Goal: Task Accomplishment & Management: Use online tool/utility

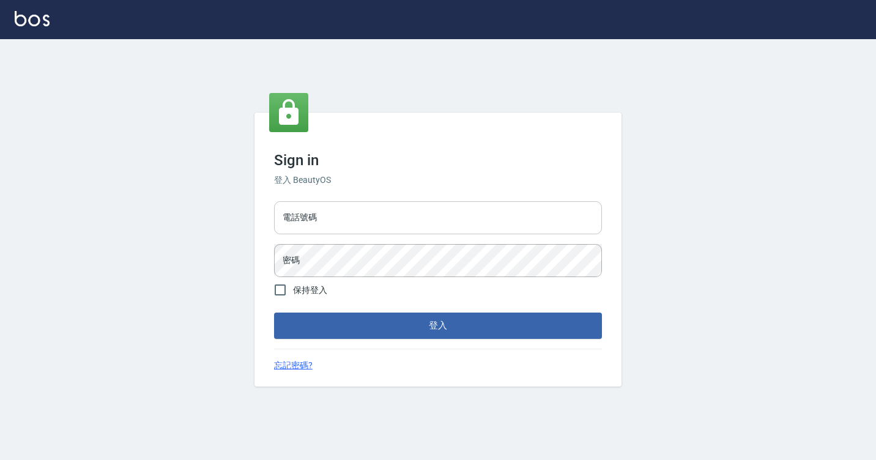
click at [334, 204] on input "電話號碼" at bounding box center [438, 217] width 328 height 33
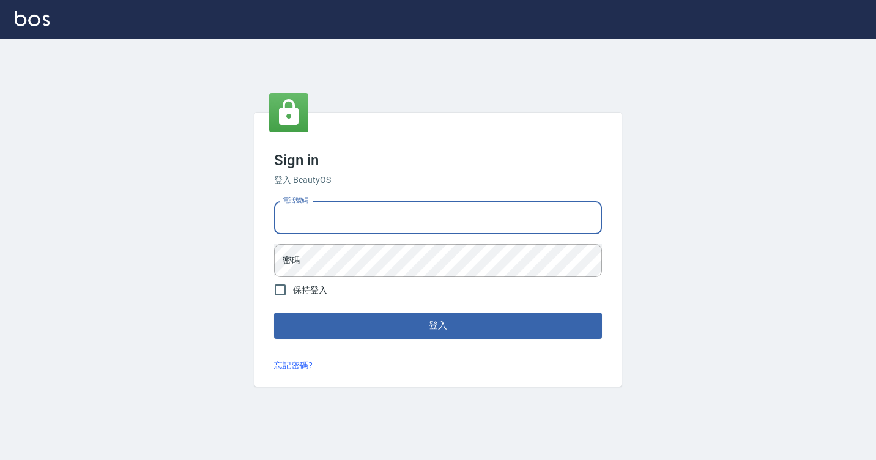
type input "7812080"
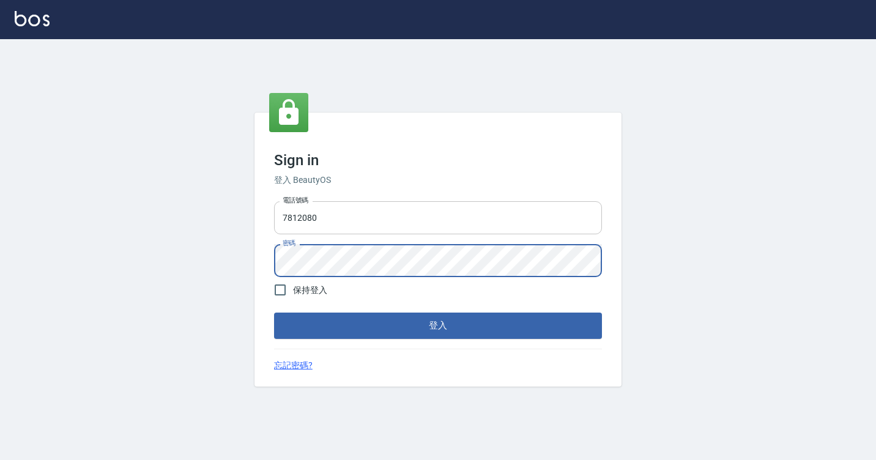
click at [274, 313] on button "登入" at bounding box center [438, 326] width 328 height 26
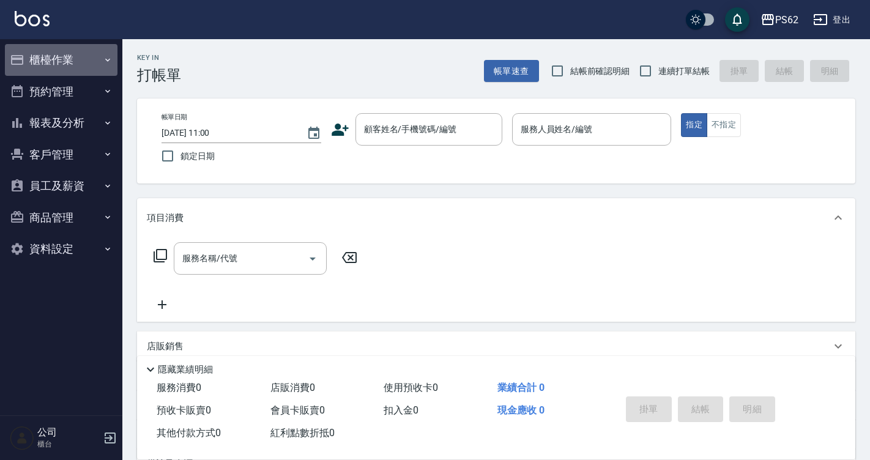
click at [53, 70] on button "櫃檯作業" at bounding box center [61, 60] width 113 height 32
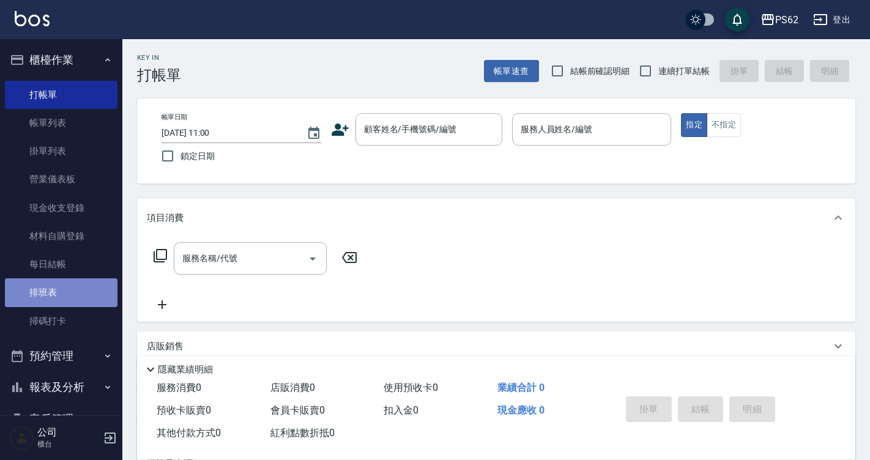
click at [91, 294] on link "排班表" at bounding box center [61, 292] width 113 height 28
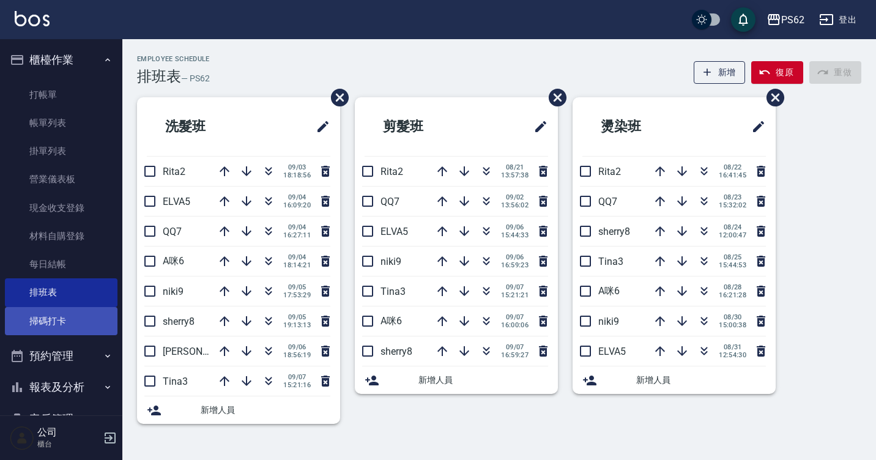
click at [70, 318] on link "掃碼打卡" at bounding box center [61, 321] width 113 height 28
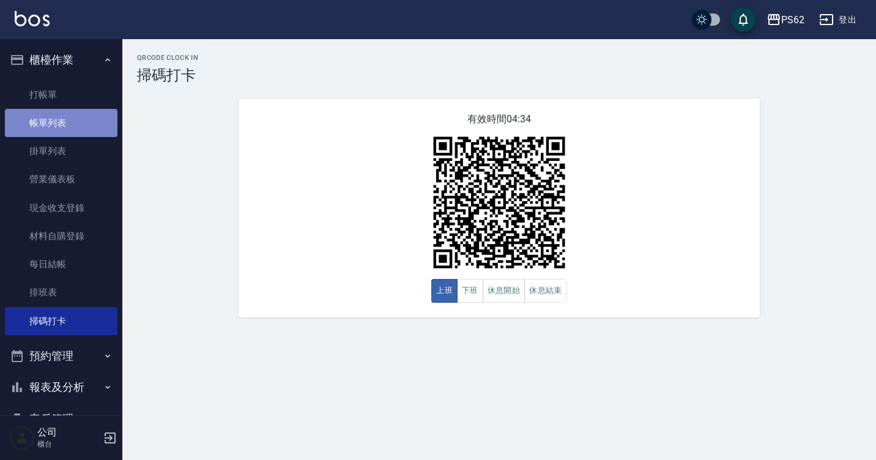
click at [81, 128] on link "帳單列表" at bounding box center [61, 123] width 113 height 28
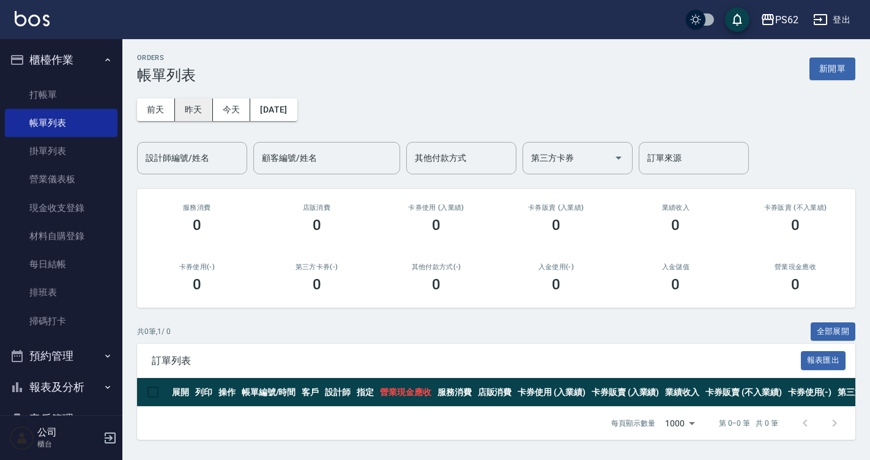
click at [187, 118] on button "昨天" at bounding box center [194, 110] width 38 height 23
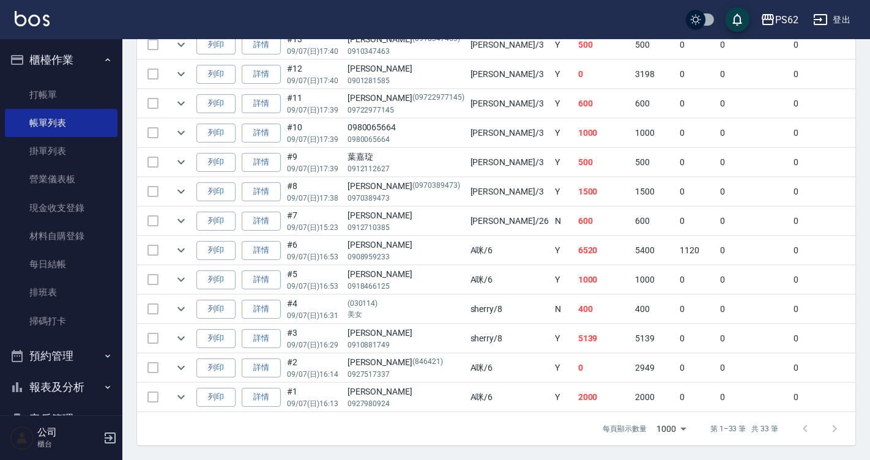
scroll to position [973, 0]
click at [90, 82] on link "打帳單" at bounding box center [61, 95] width 113 height 28
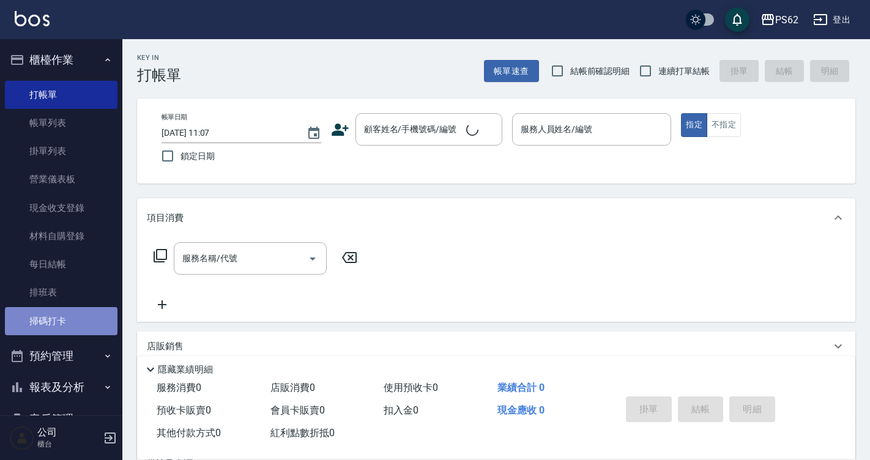
click at [75, 322] on link "掃碼打卡" at bounding box center [61, 321] width 113 height 28
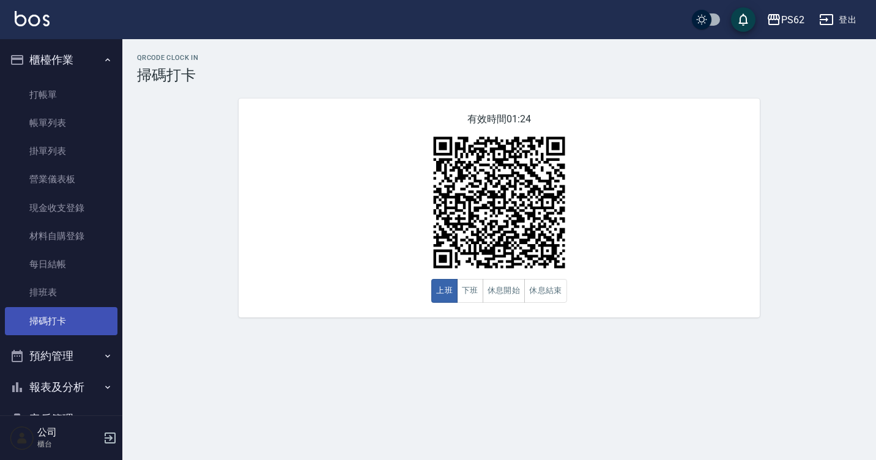
click at [75, 321] on link "掃碼打卡" at bounding box center [61, 321] width 113 height 28
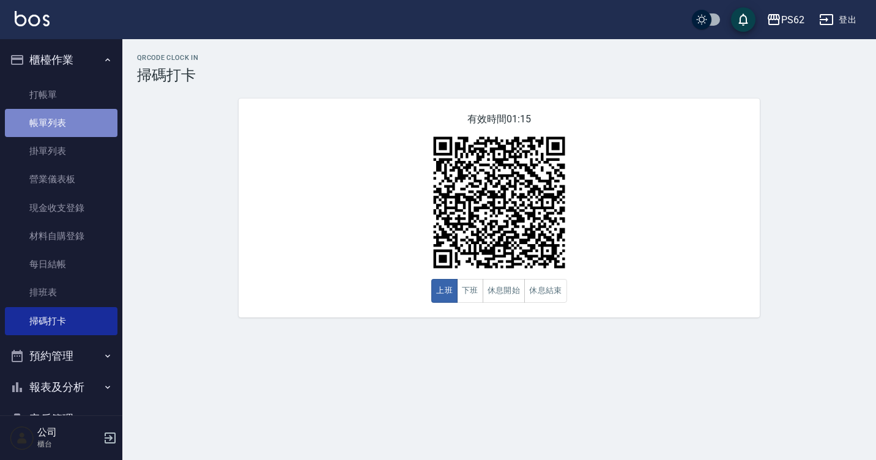
click at [80, 122] on link "帳單列表" at bounding box center [61, 123] width 113 height 28
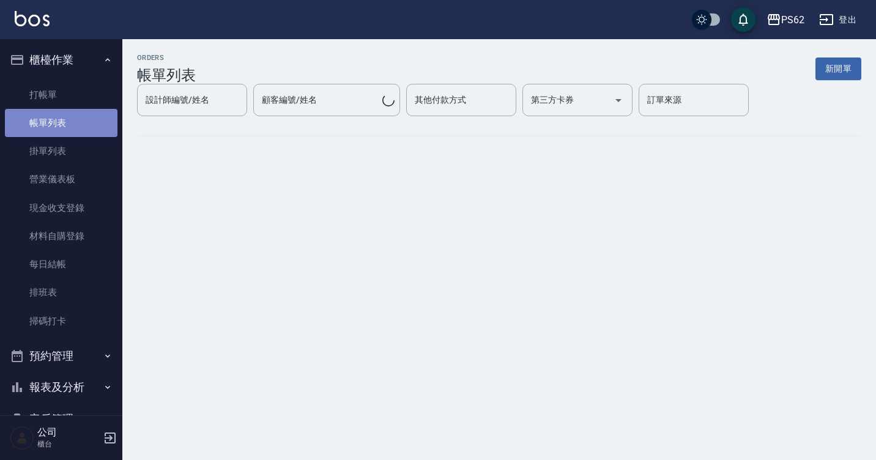
click at [81, 122] on link "帳單列表" at bounding box center [61, 123] width 113 height 28
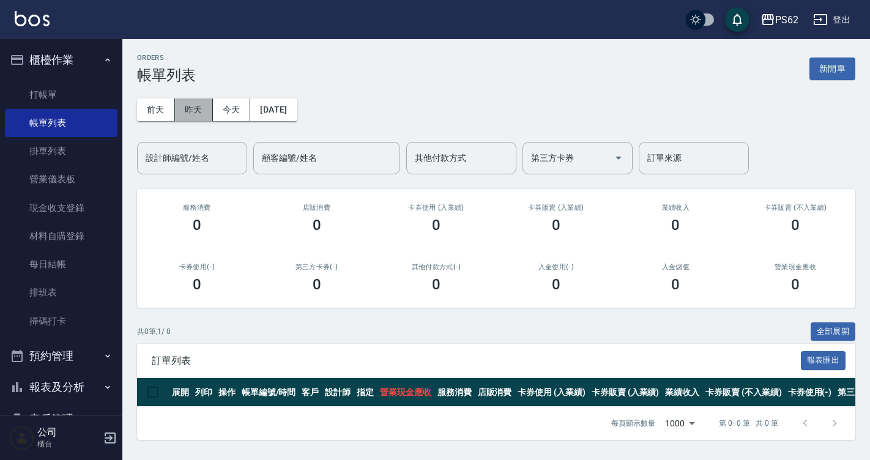
click at [187, 107] on button "昨天" at bounding box center [194, 110] width 38 height 23
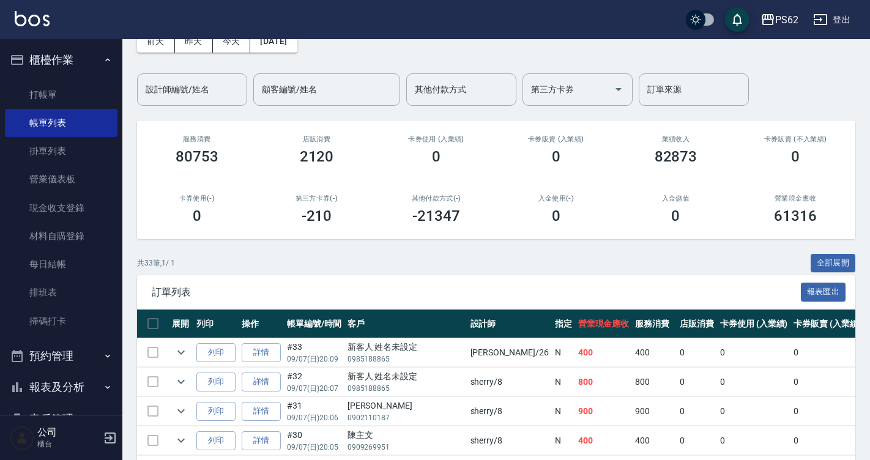
scroll to position [61, 0]
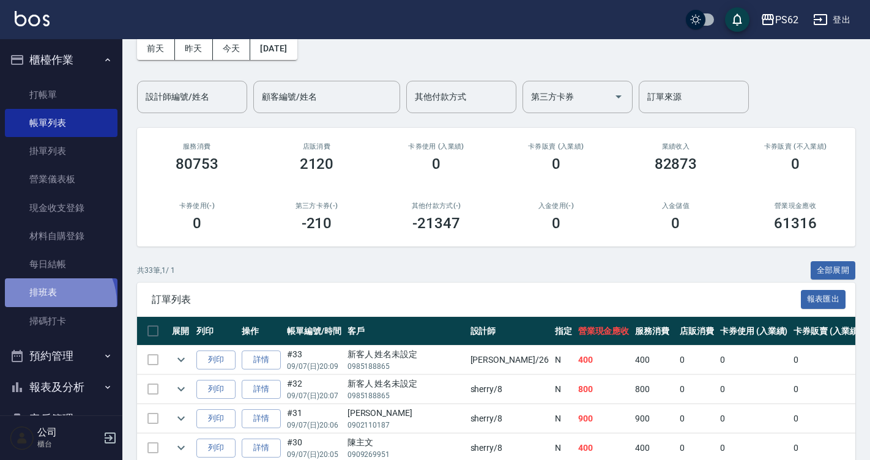
click at [50, 303] on link "排班表" at bounding box center [61, 292] width 113 height 28
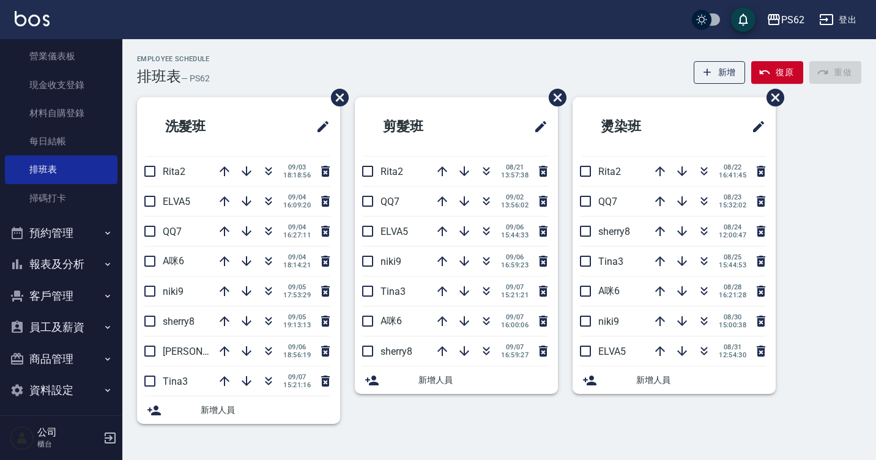
scroll to position [129, 0]
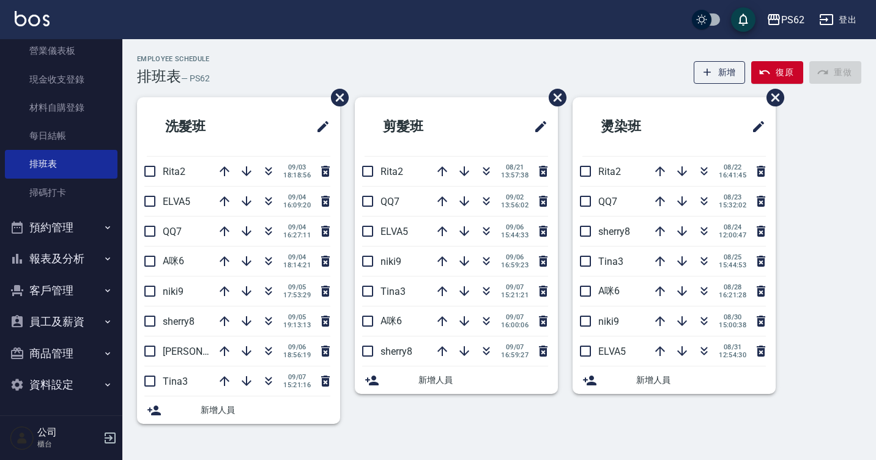
click at [43, 265] on button "報表及分析" at bounding box center [61, 259] width 113 height 32
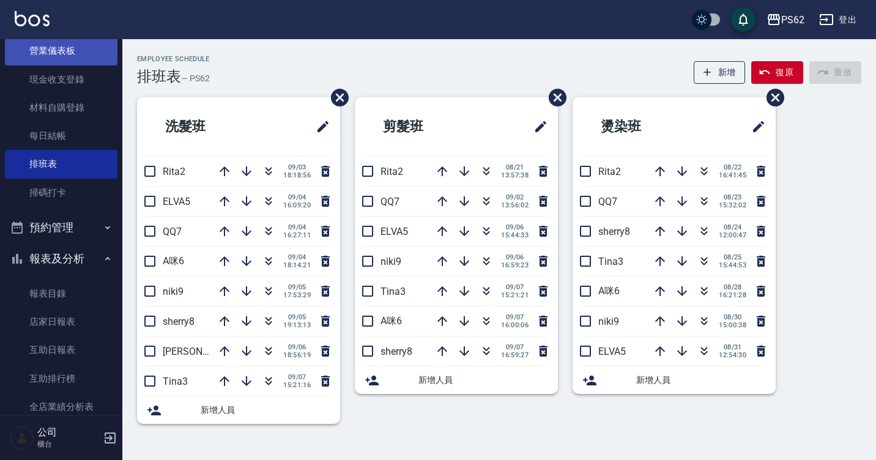
click at [59, 59] on link "營業儀表板" at bounding box center [61, 51] width 113 height 28
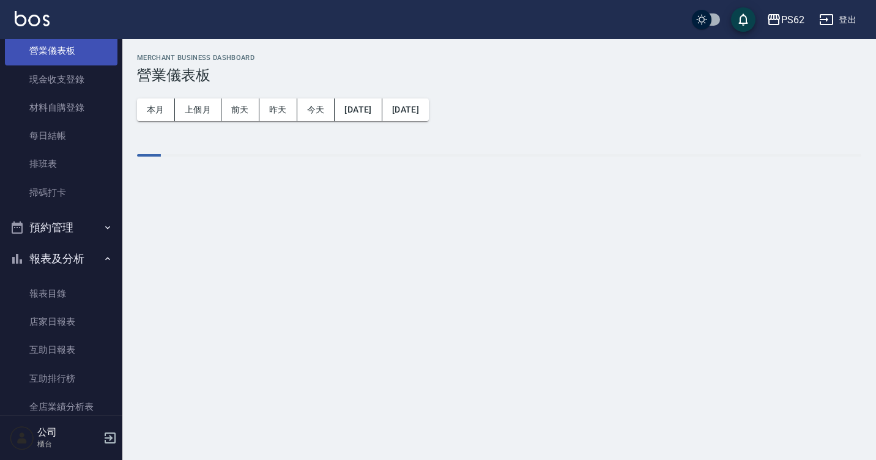
drag, startPoint x: 114, startPoint y: 114, endPoint x: 108, endPoint y: 50, distance: 64.6
click at [108, 50] on nav "櫃檯作業 打帳單 帳單列表 掛單列表 營業儀表板 現金收支登錄 材料自購登錄 每日結帳 排班表 掃碼打卡 預約管理 預約管理 單日預約紀錄 單週預約紀錄 報表…" at bounding box center [61, 227] width 122 height 376
click at [108, 50] on link "營業儀表板" at bounding box center [61, 51] width 113 height 28
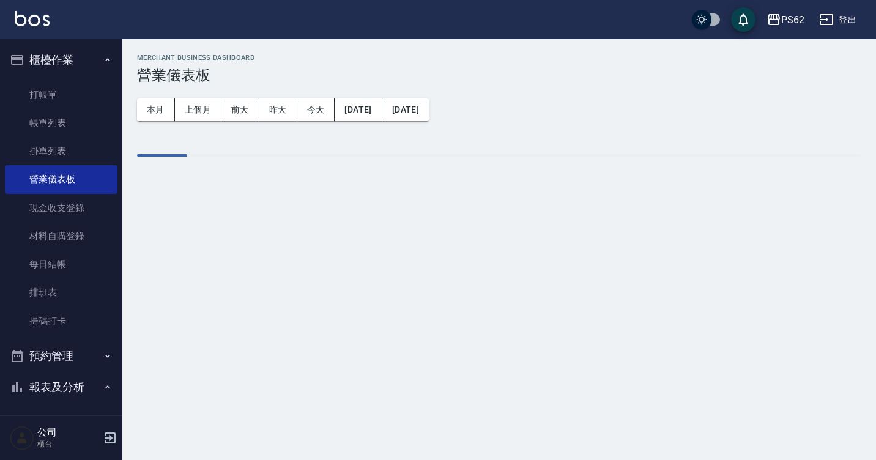
click at [114, 44] on nav "櫃檯作業 打帳單 帳單列表 掛單列表 營業儀表板 現金收支登錄 材料自購登錄 每日結帳 排班表 掃碼打卡 預約管理 預約管理 單日預約紀錄 單週預約紀錄 報表…" at bounding box center [61, 227] width 122 height 376
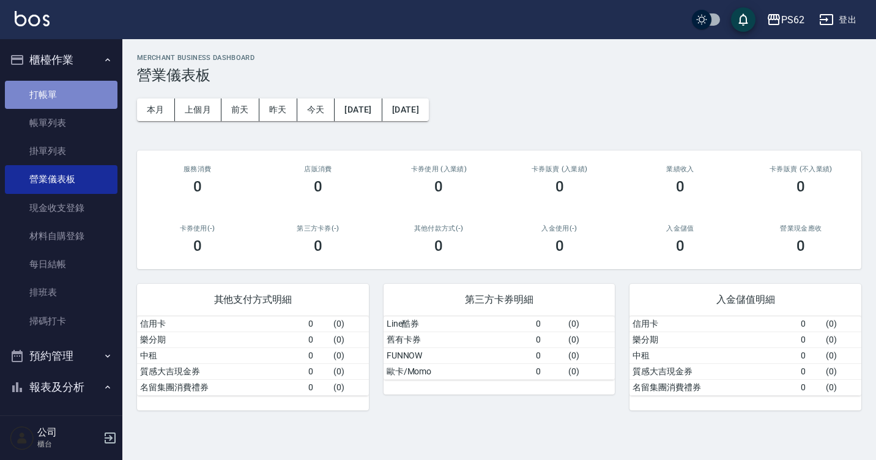
click at [71, 81] on link "打帳單" at bounding box center [61, 95] width 113 height 28
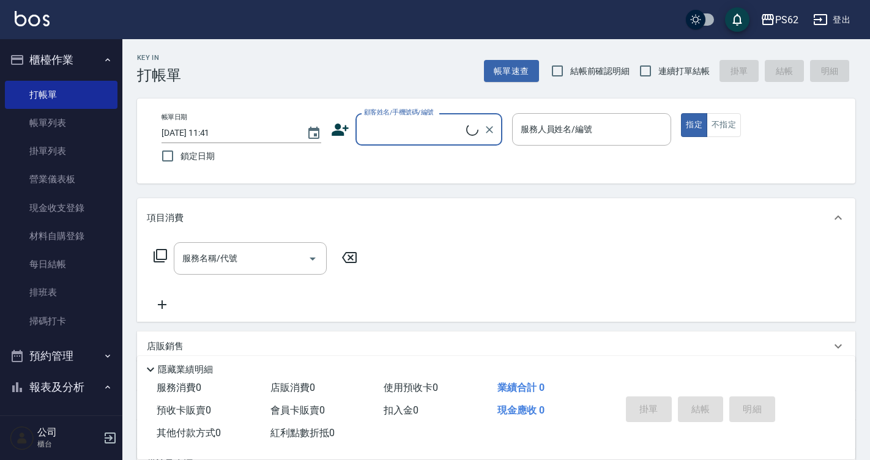
click at [392, 129] on input "顧客姓名/手機號碼/編號" at bounding box center [413, 129] width 105 height 21
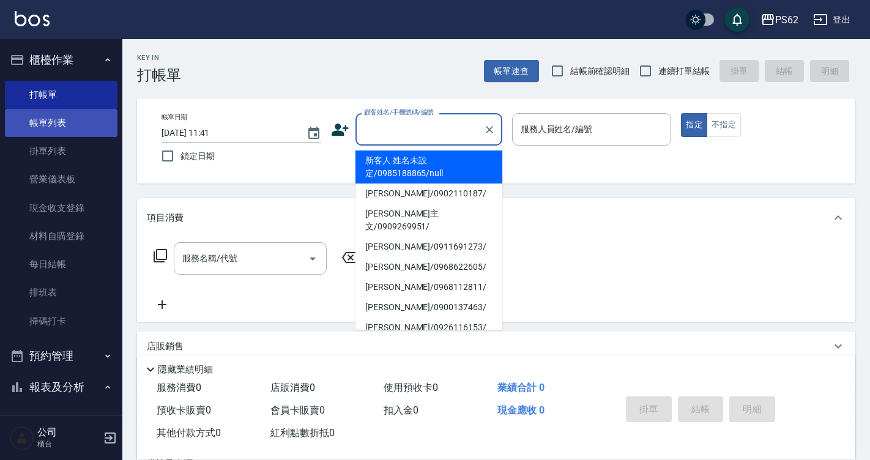
click at [77, 125] on link "帳單列表" at bounding box center [61, 123] width 113 height 28
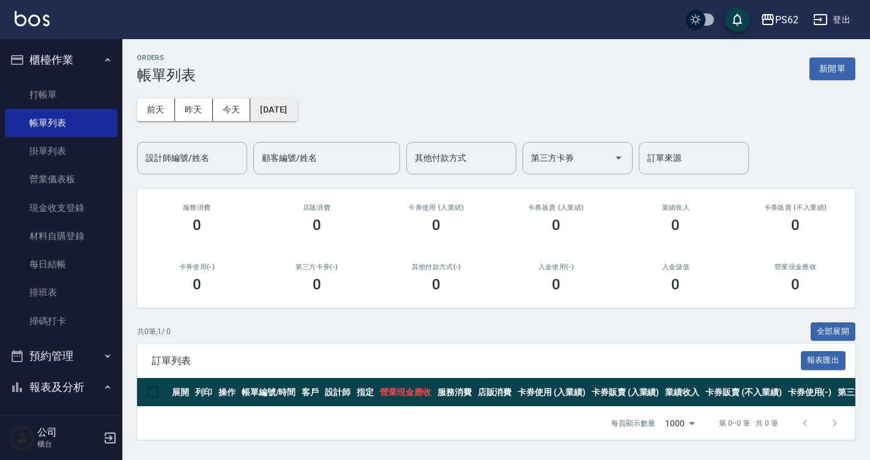
click at [286, 108] on button "[DATE]" at bounding box center [273, 110] width 47 height 23
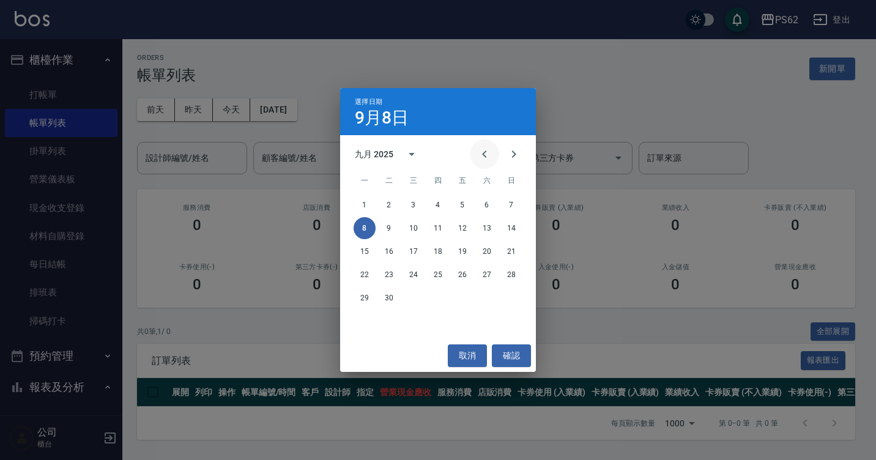
click at [489, 159] on icon "Previous month" at bounding box center [484, 154] width 15 height 15
click at [509, 143] on button "Next month" at bounding box center [513, 154] width 29 height 29
click at [458, 206] on button "1" at bounding box center [463, 205] width 22 height 22
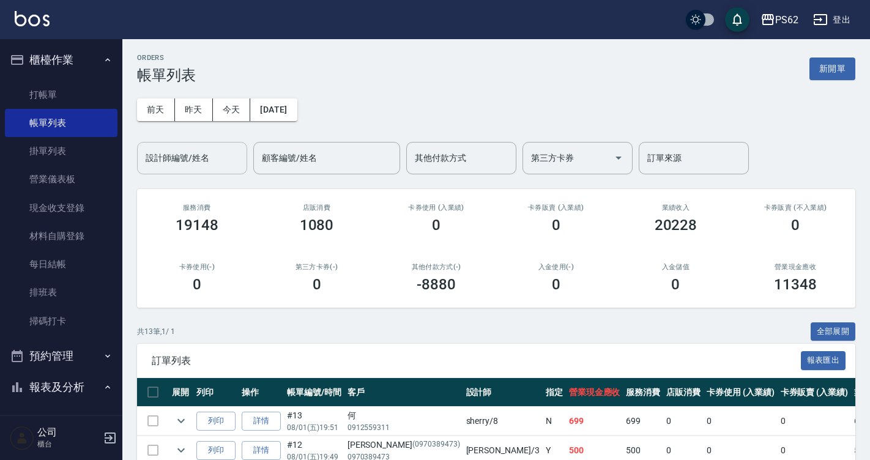
click at [170, 143] on div "設計師編號/姓名" at bounding box center [192, 158] width 110 height 32
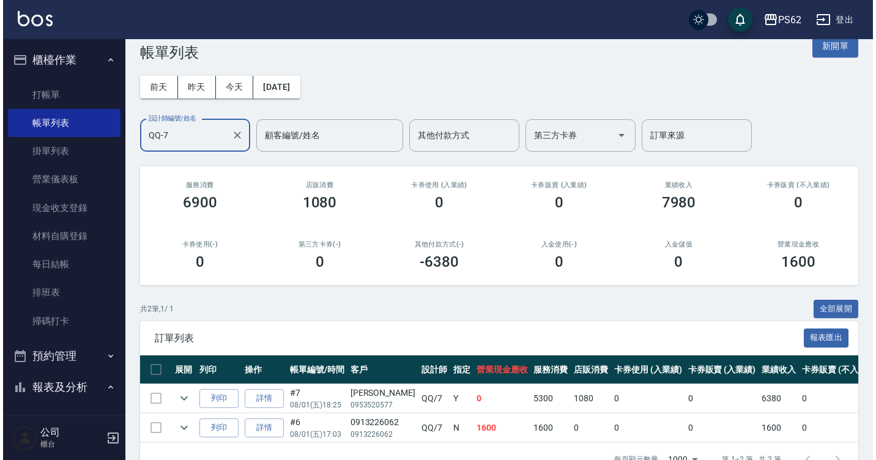
scroll to position [1, 0]
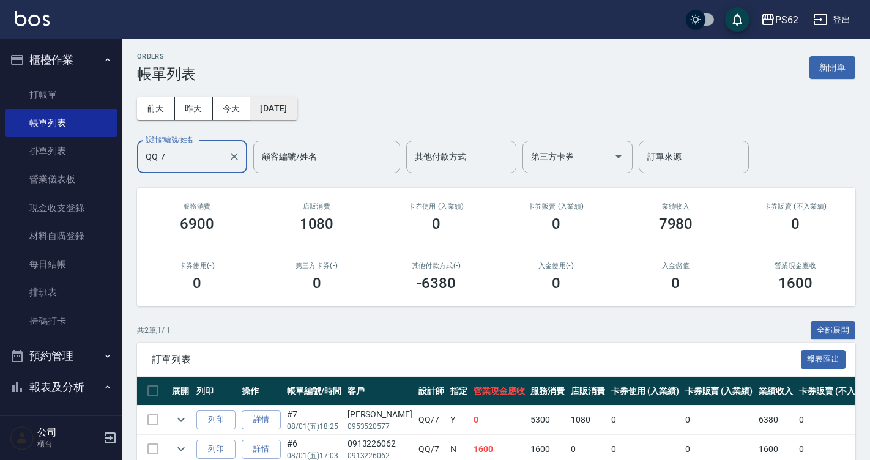
type input "QQ-7"
click at [286, 119] on button "[DATE]" at bounding box center [273, 108] width 47 height 23
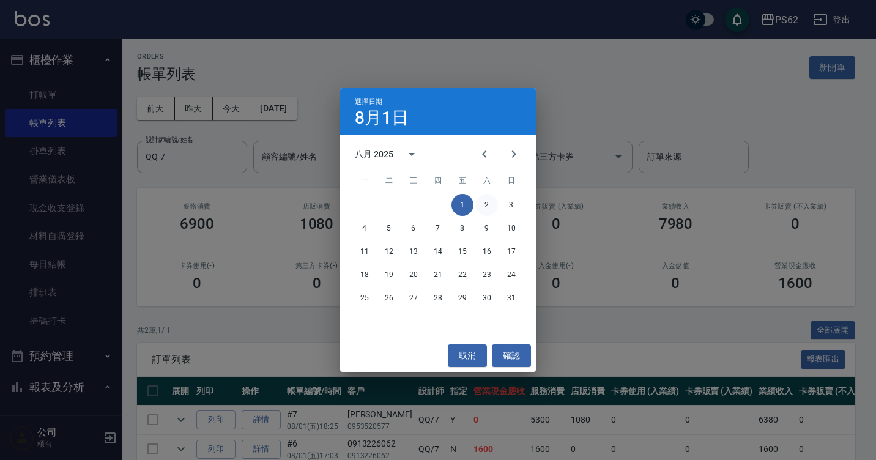
click at [484, 211] on button "2" at bounding box center [487, 205] width 22 height 22
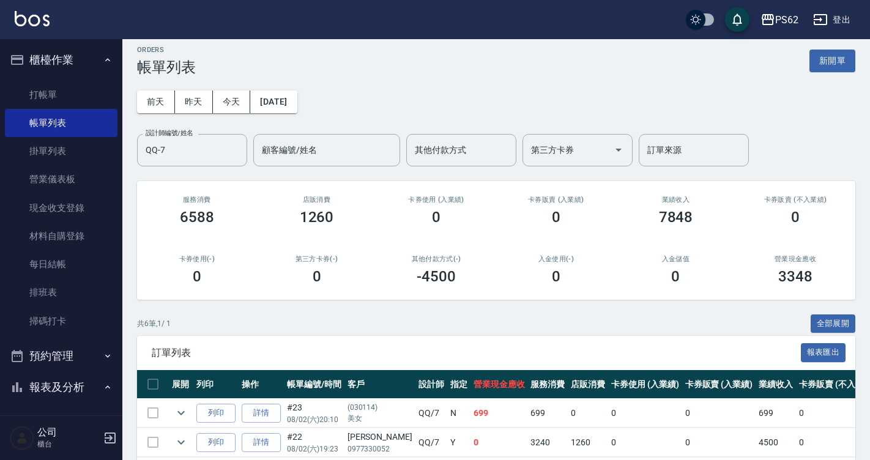
scroll to position [61, 0]
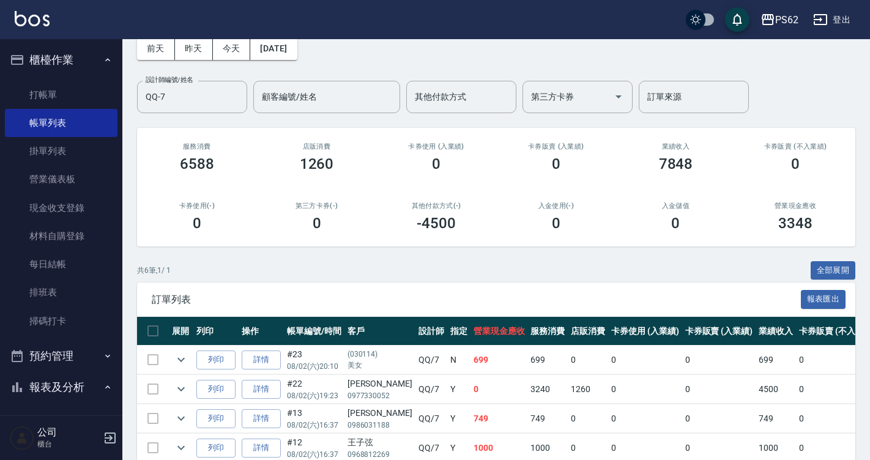
click at [355, 416] on div "[PERSON_NAME]" at bounding box center [380, 413] width 65 height 13
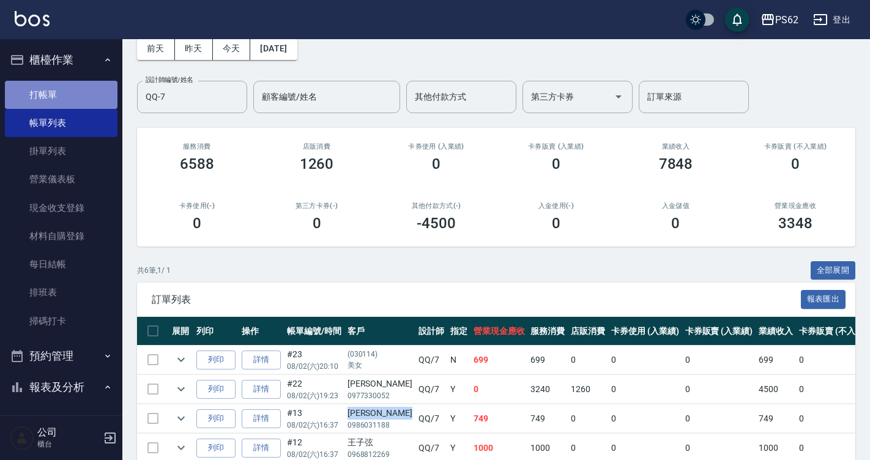
click at [73, 91] on link "打帳單" at bounding box center [61, 95] width 113 height 28
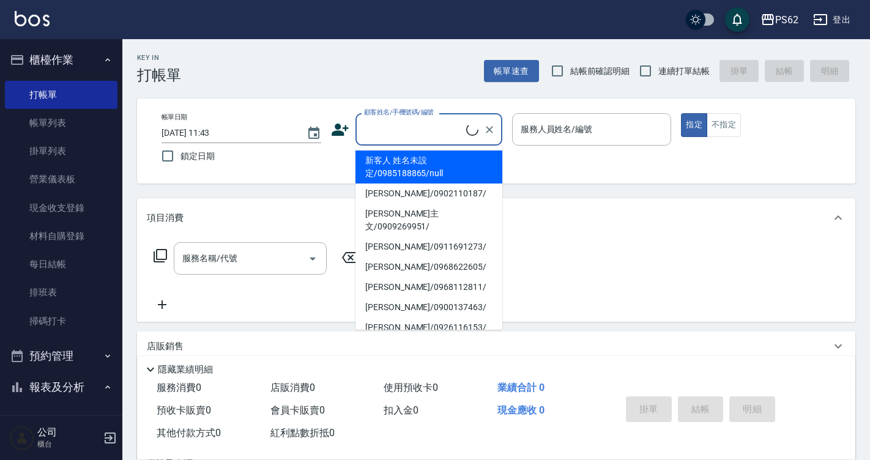
click at [417, 130] on input "顧客姓名/手機號碼/編號" at bounding box center [413, 129] width 105 height 21
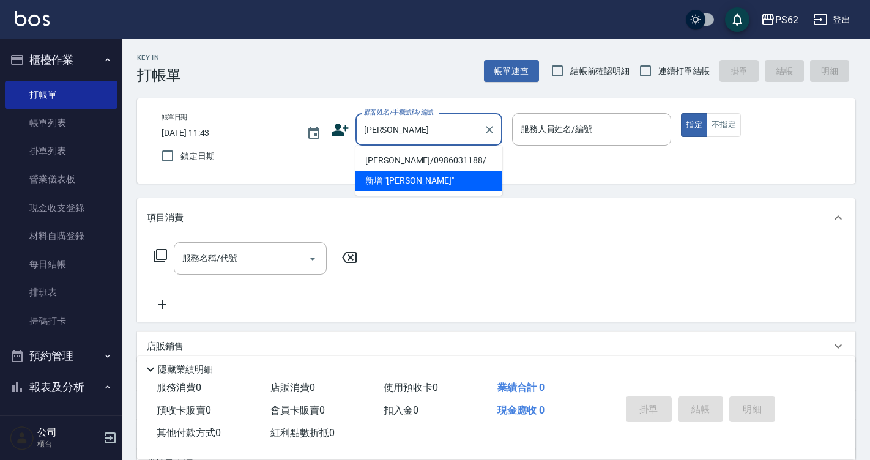
click at [389, 162] on li "[PERSON_NAME]/0986031188/" at bounding box center [429, 161] width 147 height 20
type input "[PERSON_NAME]/0986031188/"
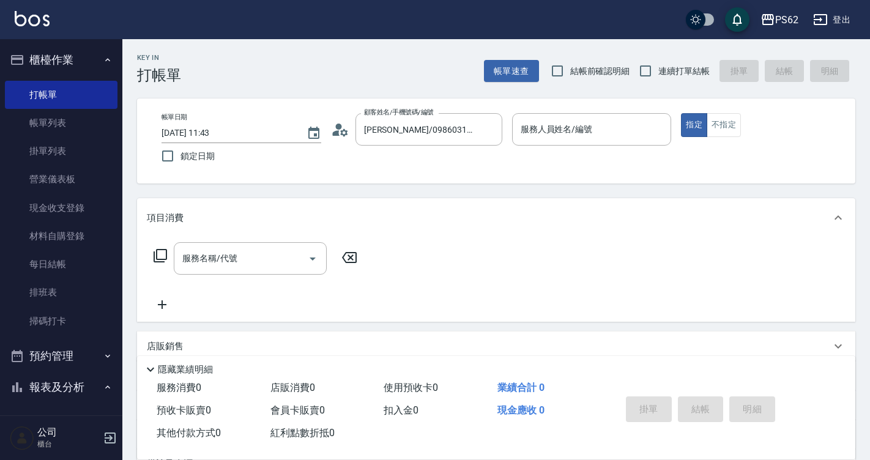
click at [338, 122] on icon at bounding box center [340, 130] width 18 height 18
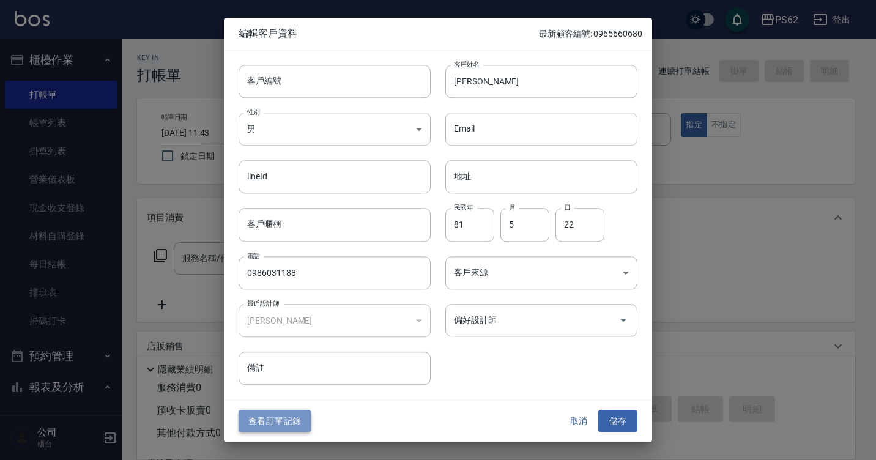
click at [277, 422] on button "查看訂單記錄" at bounding box center [275, 421] width 72 height 23
click at [277, 422] on div "Key In 打帳單 帳單速查 結帳前確認明細 連續打單結帳 掛單 結帳 明細 帳單日期 [DATE] 11:43 鎖定日期 顧客姓名/手機號碼/編號 [PE…" at bounding box center [435, 298] width 870 height 596
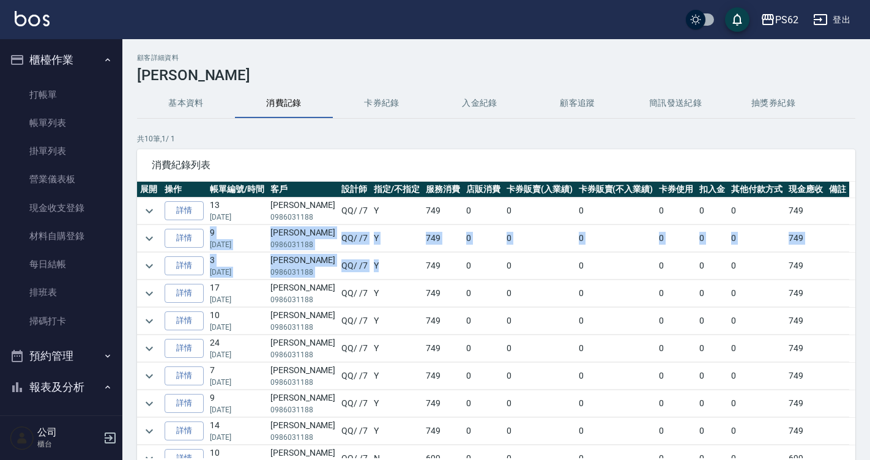
drag, startPoint x: 293, startPoint y: 224, endPoint x: 411, endPoint y: 294, distance: 137.0
click at [376, 263] on tbody "詳情 13 [DATE] [PERSON_NAME]0986031188 QQ / /7 Y 749 0 0 0 0 0 0 749 詳情 9 [DATE] …" at bounding box center [496, 335] width 719 height 275
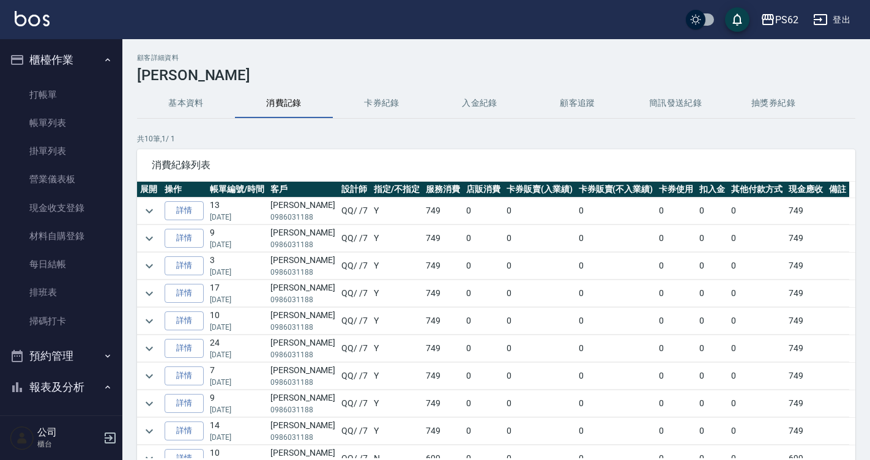
click at [423, 295] on td "749" at bounding box center [443, 293] width 40 height 27
click at [56, 97] on link "打帳單" at bounding box center [61, 95] width 113 height 28
